Goal: Register for event/course

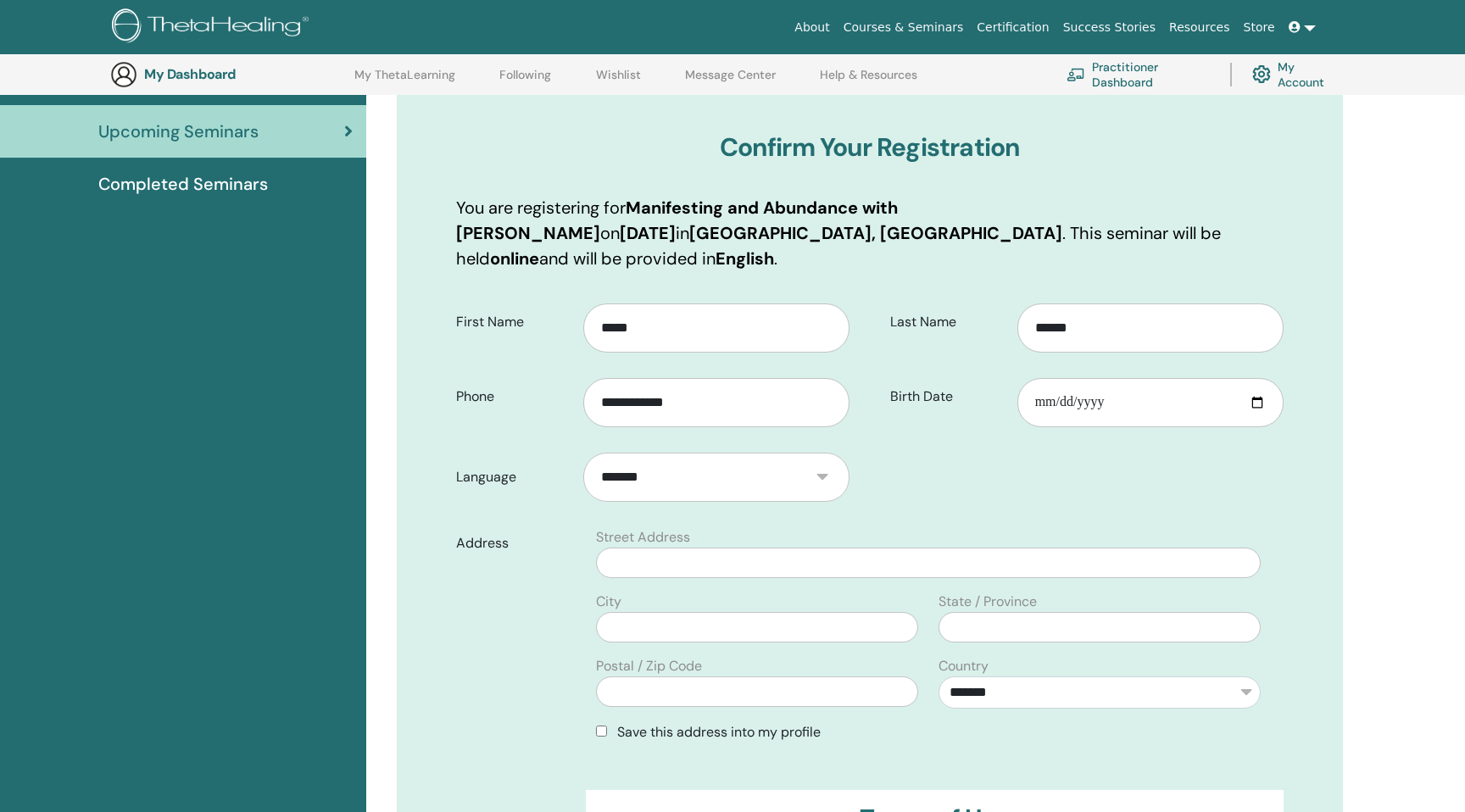
scroll to position [196, 0]
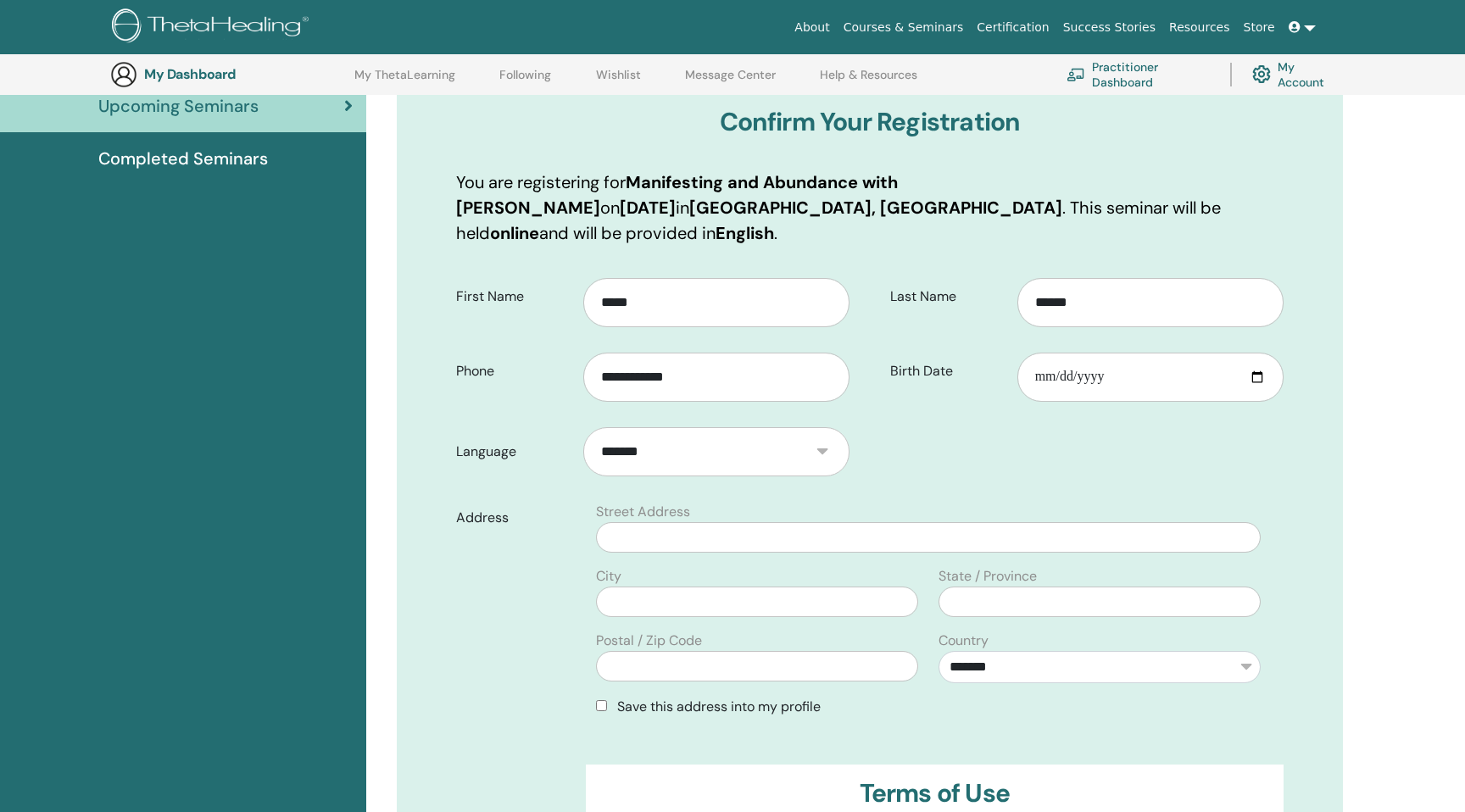
click at [679, 427] on select "*******" at bounding box center [716, 451] width 266 height 49
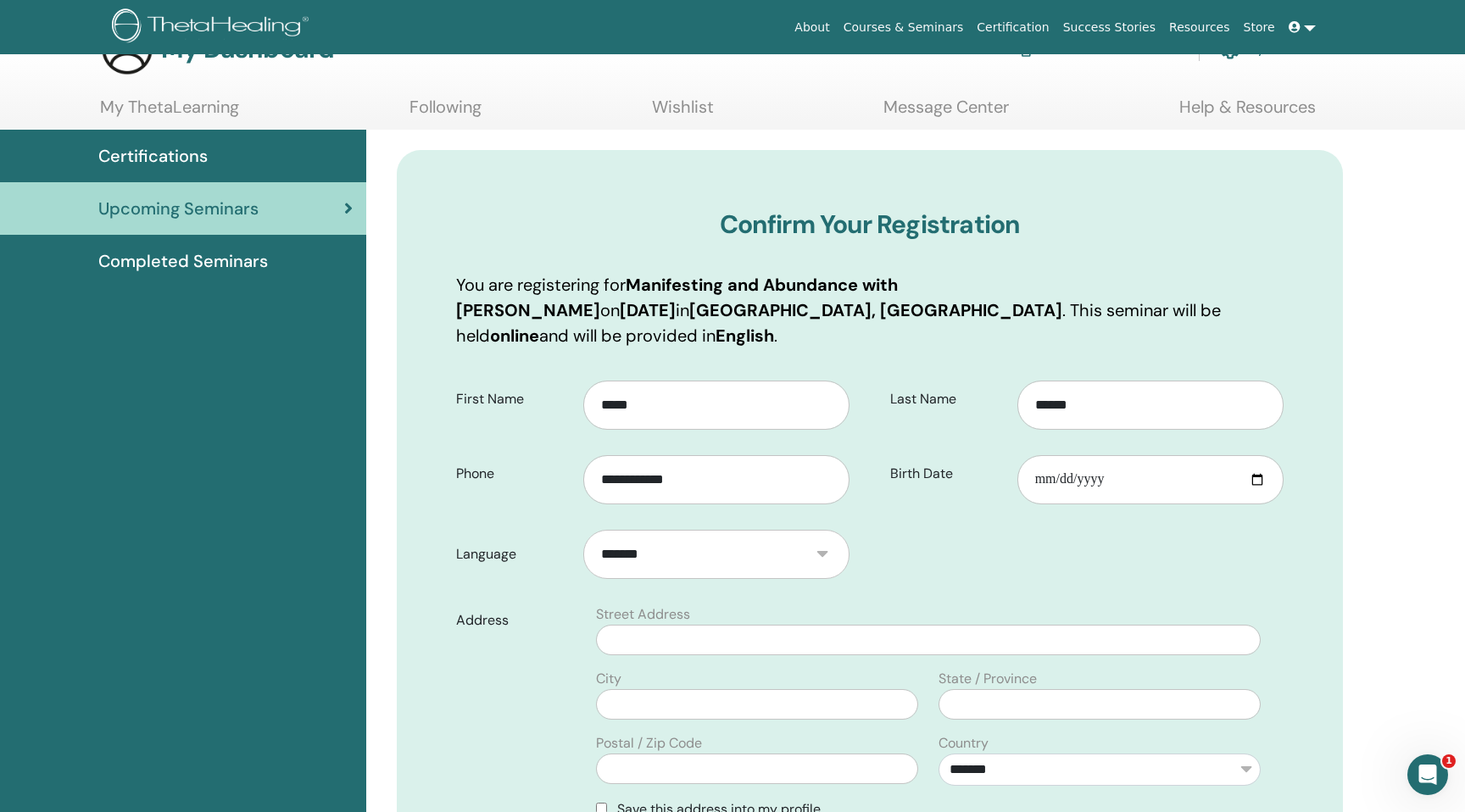
scroll to position [0, 0]
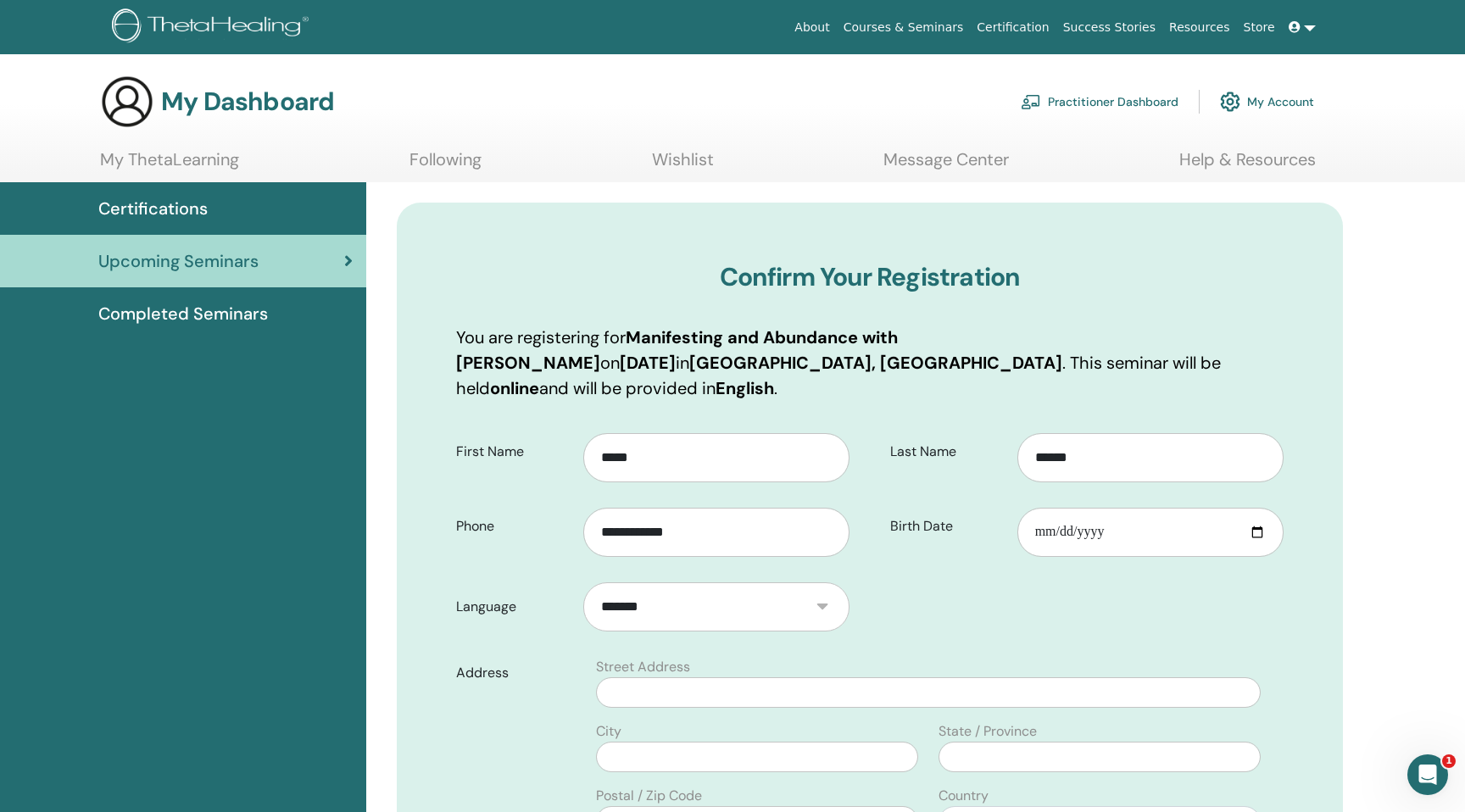
click at [278, 208] on div "Certifications" at bounding box center [183, 208] width 339 height 25
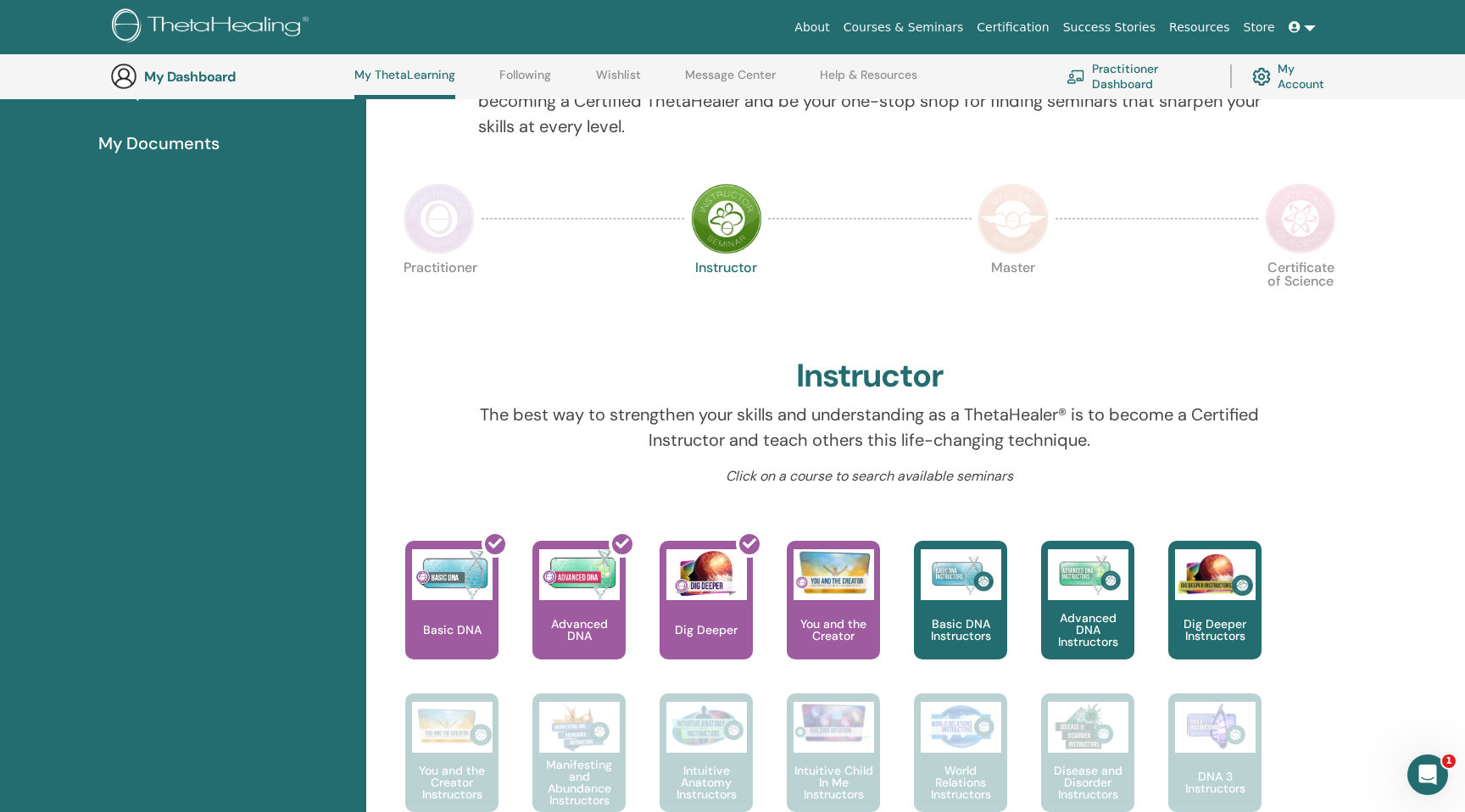
scroll to position [271, 0]
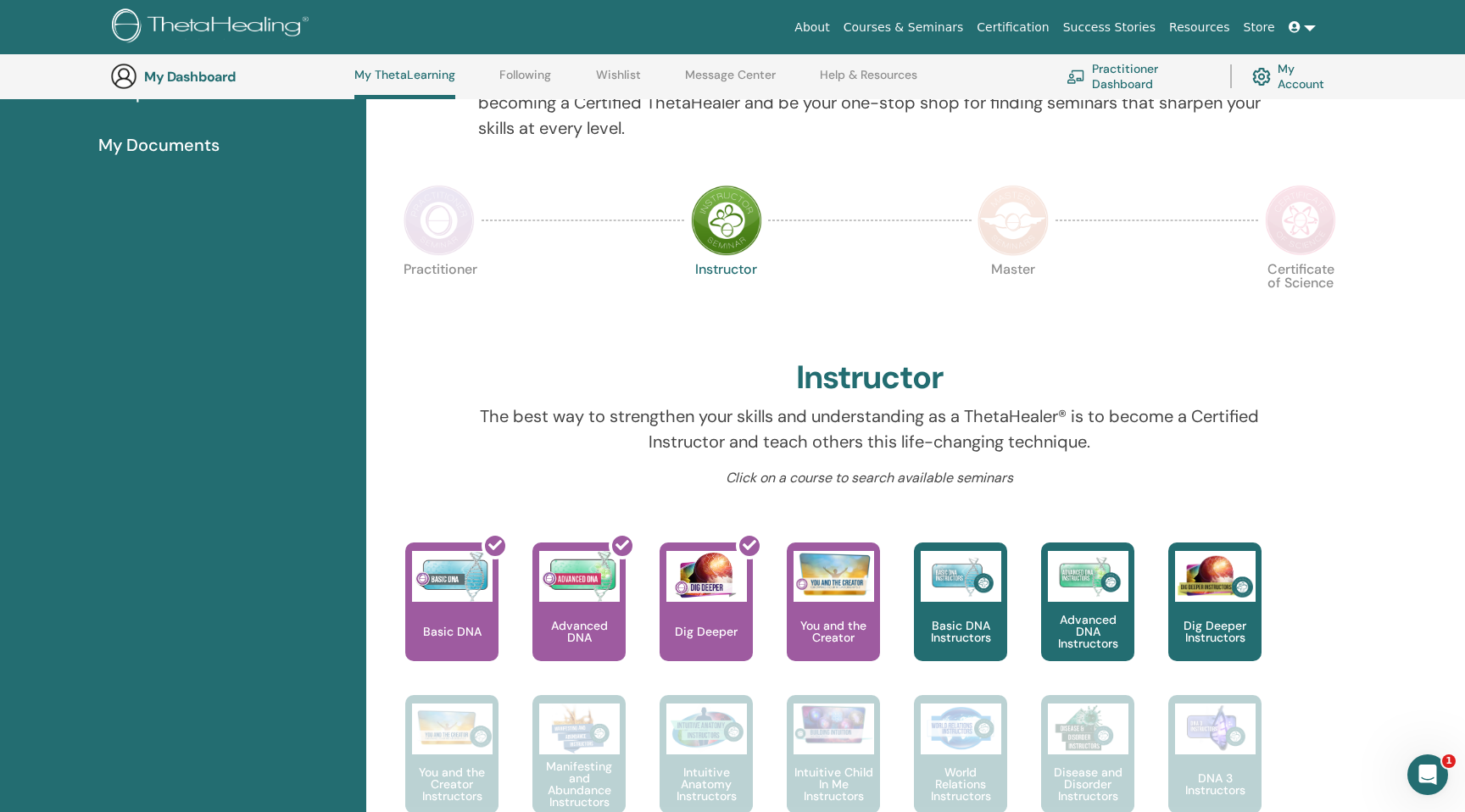
click at [439, 210] on img at bounding box center [439, 221] width 72 height 72
